Goal: Entertainment & Leisure: Consume media (video, audio)

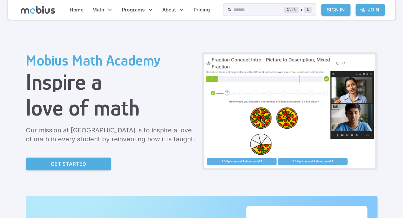
scroll to position [3, 0]
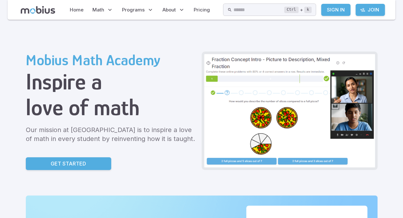
click at [336, 9] on link "Sign In" at bounding box center [335, 10] width 29 height 12
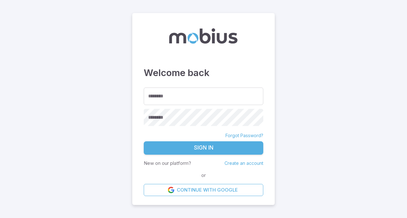
type input "*******"
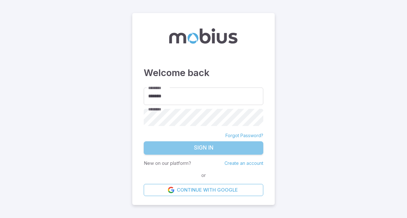
click at [202, 145] on button "Sign In" at bounding box center [204, 147] width 120 height 13
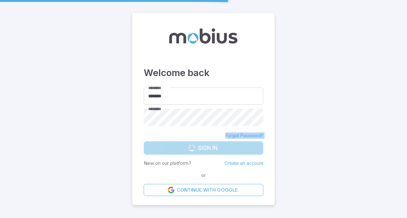
click at [208, 124] on form "******** ******* ******** ******** Forgot Password? Sign In New on our platform…" at bounding box center [204, 142] width 120 height 109
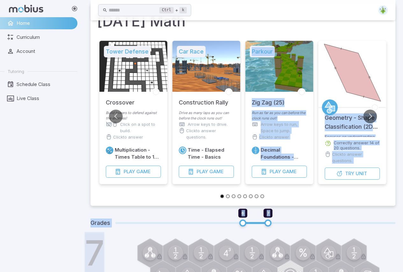
scroll to position [36, 0]
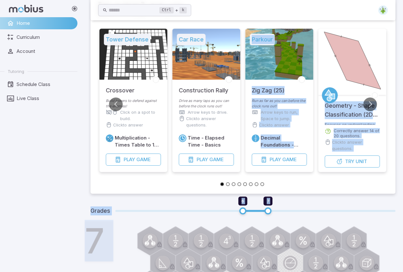
click at [291, 179] on li "Parkour Zig Zag (25) Run as far as you can before the clock runs out! Arrow key…" at bounding box center [279, 104] width 73 height 151
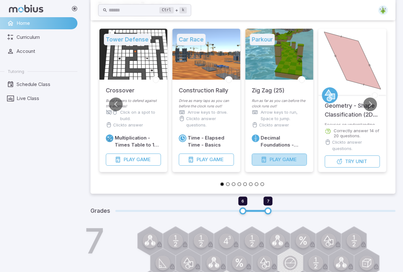
click at [285, 163] on span "Game" at bounding box center [289, 159] width 14 height 7
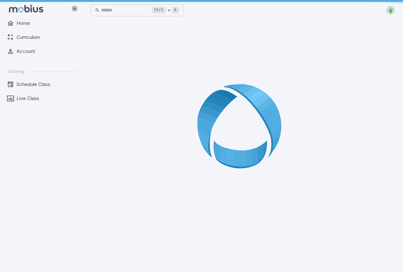
scroll to position [0, 0]
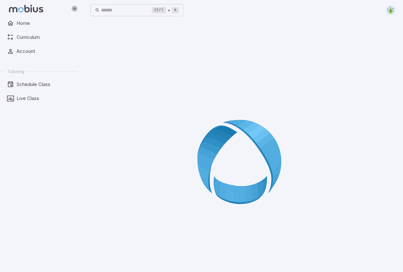
click at [270, 139] on icon at bounding box center [243, 164] width 92 height 92
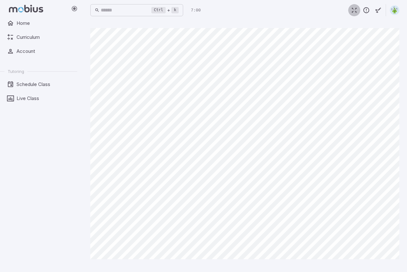
click at [357, 7] on icon "button" at bounding box center [354, 10] width 7 height 7
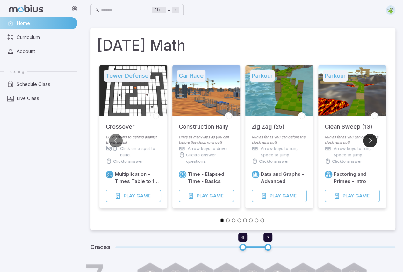
click at [370, 138] on button "Go to next slide" at bounding box center [370, 141] width 14 height 14
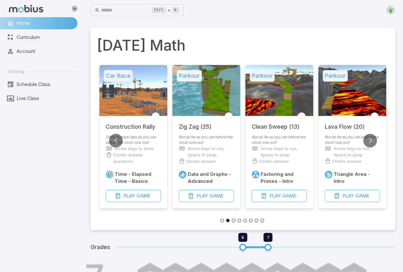
click at [362, 99] on div at bounding box center [352, 90] width 68 height 51
click at [360, 96] on div at bounding box center [352, 90] width 68 height 51
click at [346, 191] on button "Play Game" at bounding box center [351, 196] width 55 height 12
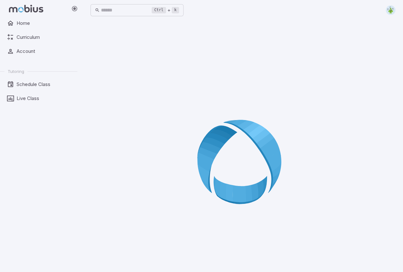
click at [250, 127] on icon at bounding box center [243, 164] width 92 height 92
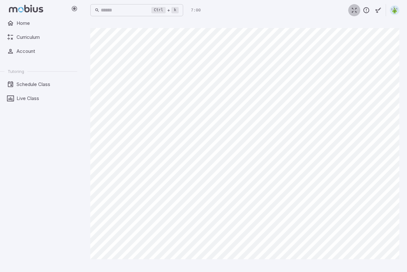
click at [355, 11] on icon "button" at bounding box center [354, 10] width 7 height 7
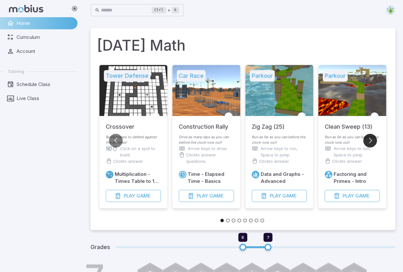
click at [368, 139] on button "Go to next slide" at bounding box center [370, 141] width 14 height 14
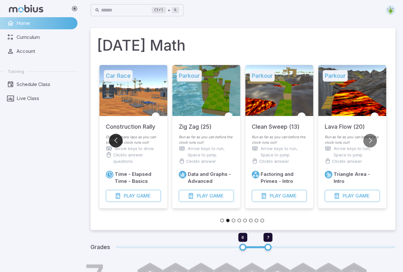
click at [114, 144] on button "Go to previous slide" at bounding box center [116, 141] width 14 height 14
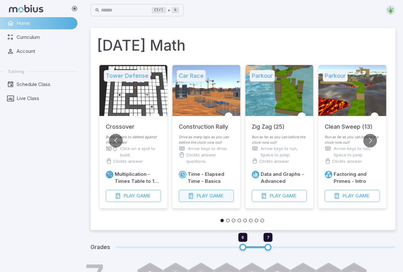
click at [204, 195] on span "Play" at bounding box center [201, 195] width 11 height 7
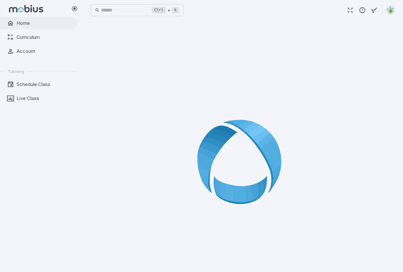
click at [48, 22] on span "Home" at bounding box center [45, 23] width 56 height 7
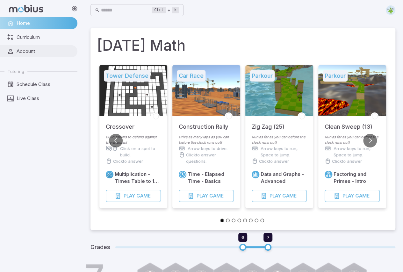
click at [42, 55] on link "Account" at bounding box center [38, 51] width 77 height 12
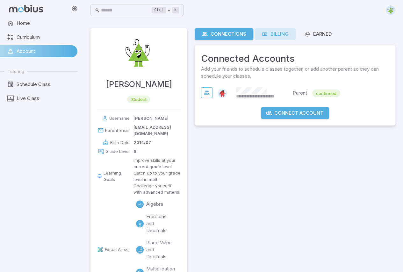
click at [277, 33] on div "Billing" at bounding box center [274, 34] width 27 height 7
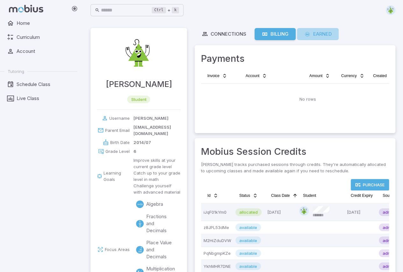
click at [323, 31] on div "Earned" at bounding box center [318, 34] width 28 height 7
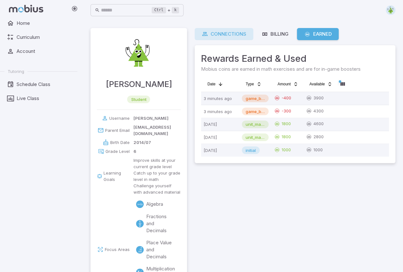
click at [236, 31] on div "Connections" at bounding box center [224, 34] width 45 height 7
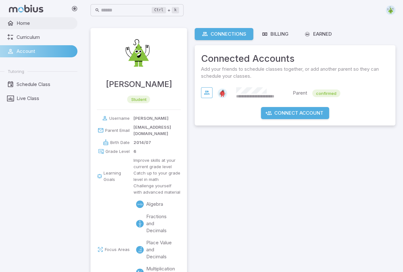
click at [39, 25] on span "Home" at bounding box center [45, 23] width 56 height 7
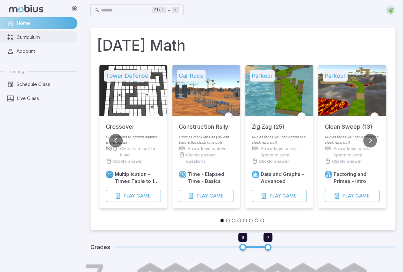
click at [39, 35] on span "Curriculum" at bounding box center [45, 37] width 56 height 7
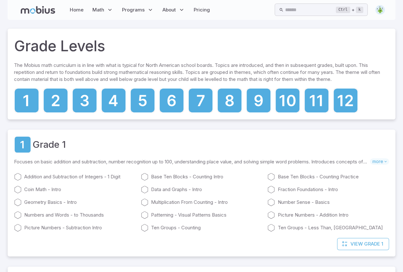
click at [26, 10] on icon at bounding box center [38, 10] width 34 height 8
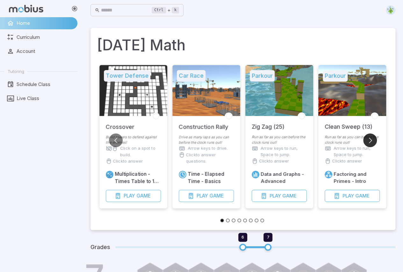
click at [371, 134] on button "Go to next slide" at bounding box center [370, 140] width 14 height 14
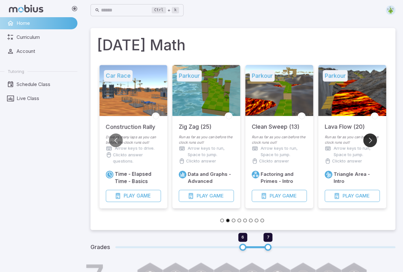
click at [371, 134] on button "Go to next slide" at bounding box center [370, 140] width 14 height 14
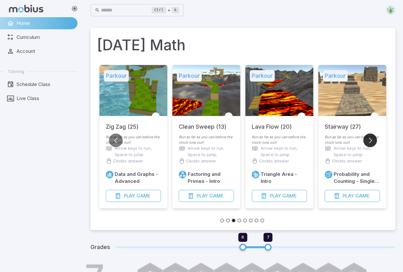
click at [371, 134] on button "Go to next slide" at bounding box center [370, 140] width 14 height 14
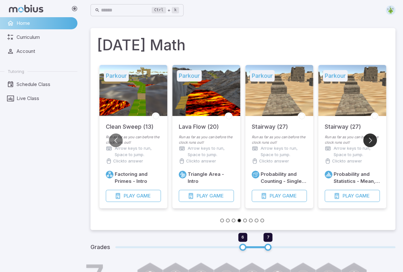
click at [371, 134] on button "Go to next slide" at bounding box center [370, 140] width 14 height 14
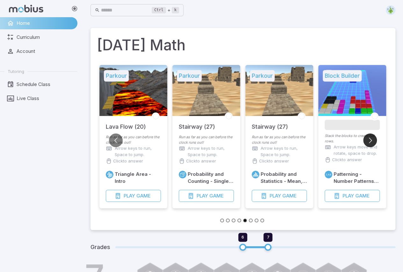
click at [370, 134] on button "Go to next slide" at bounding box center [370, 140] width 14 height 14
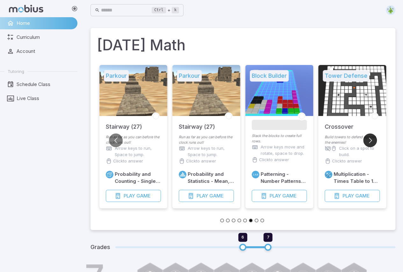
click at [370, 134] on button "Go to next slide" at bounding box center [370, 140] width 14 height 14
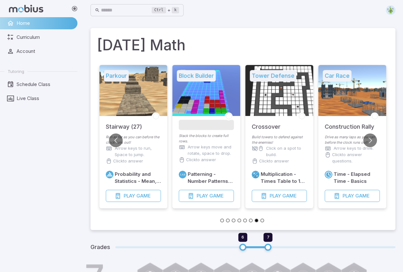
click at [123, 140] on div "Tower Defense Crossover Build towers to defend against the enemies! Click on a …" at bounding box center [243, 142] width 292 height 161
click at [117, 139] on button "Go to previous slide" at bounding box center [116, 140] width 14 height 14
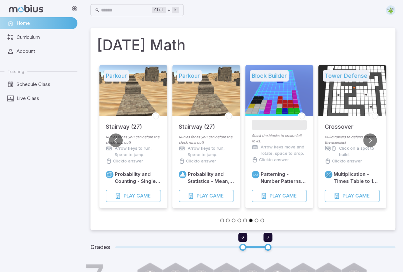
click at [144, 105] on div at bounding box center [133, 90] width 68 height 51
click at [155, 195] on button "Play Game" at bounding box center [133, 196] width 55 height 12
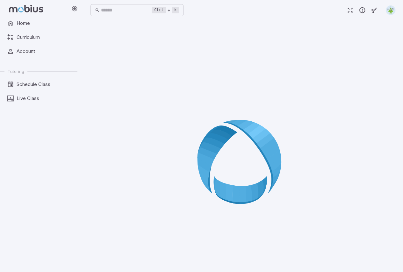
click at [51, 44] on ul "Home Curriculum Account Tutoring Schedule Class Live Class" at bounding box center [38, 60] width 77 height 87
click at [53, 40] on span "Curriculum" at bounding box center [45, 37] width 56 height 7
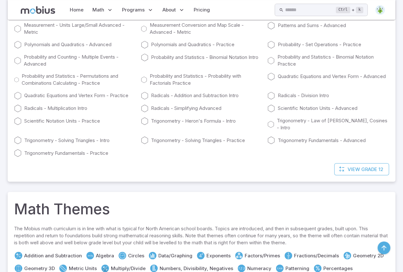
scroll to position [4043, 0]
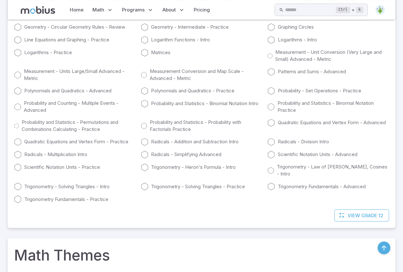
click at [382, 218] on button "button" at bounding box center [383, 247] width 13 height 13
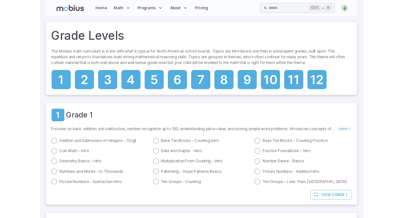
scroll to position [0, 0]
